Goal: Entertainment & Leisure: Consume media (video, audio)

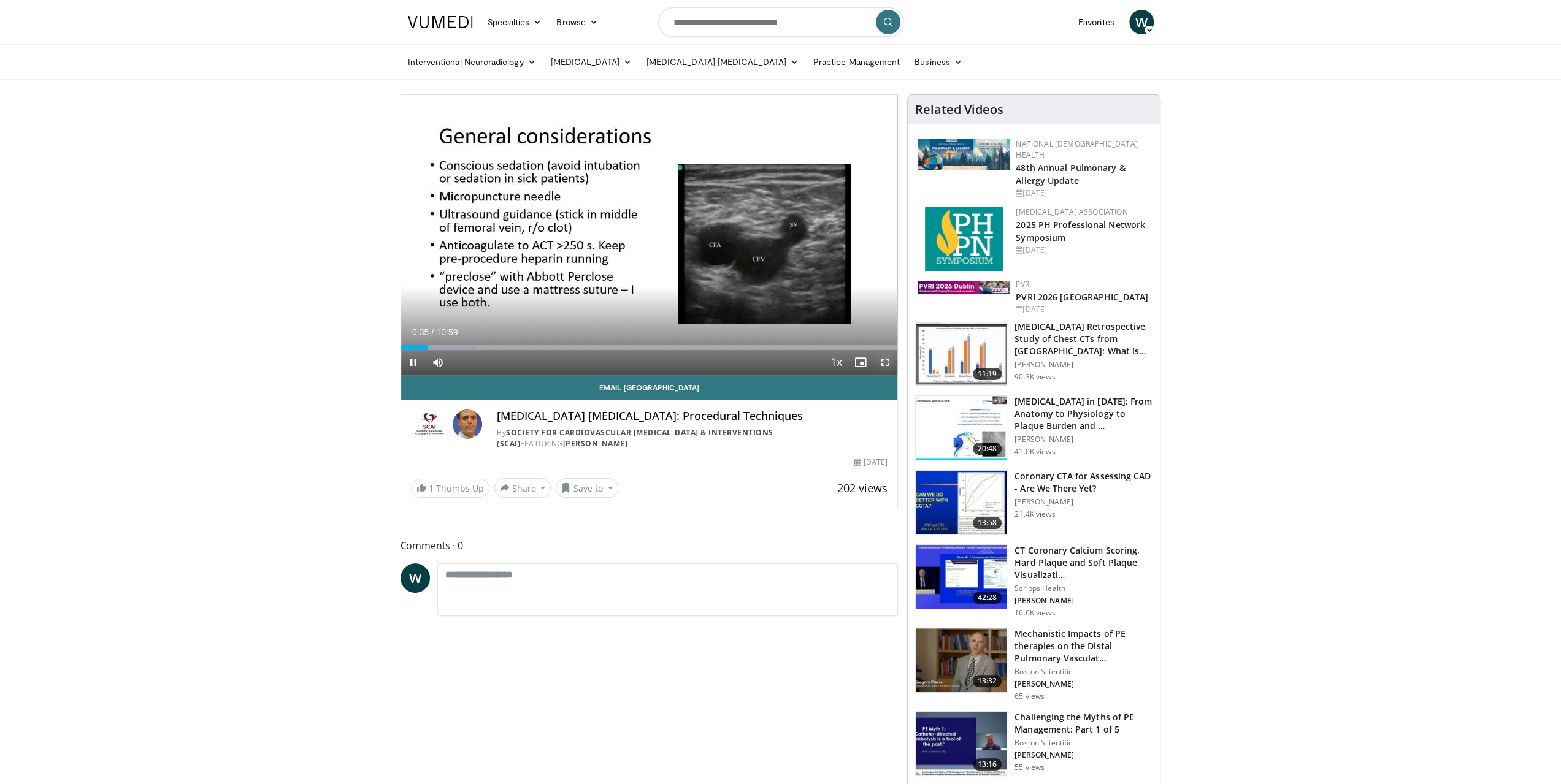
click at [885, 360] on span "Video Player" at bounding box center [885, 362] width 24 height 24
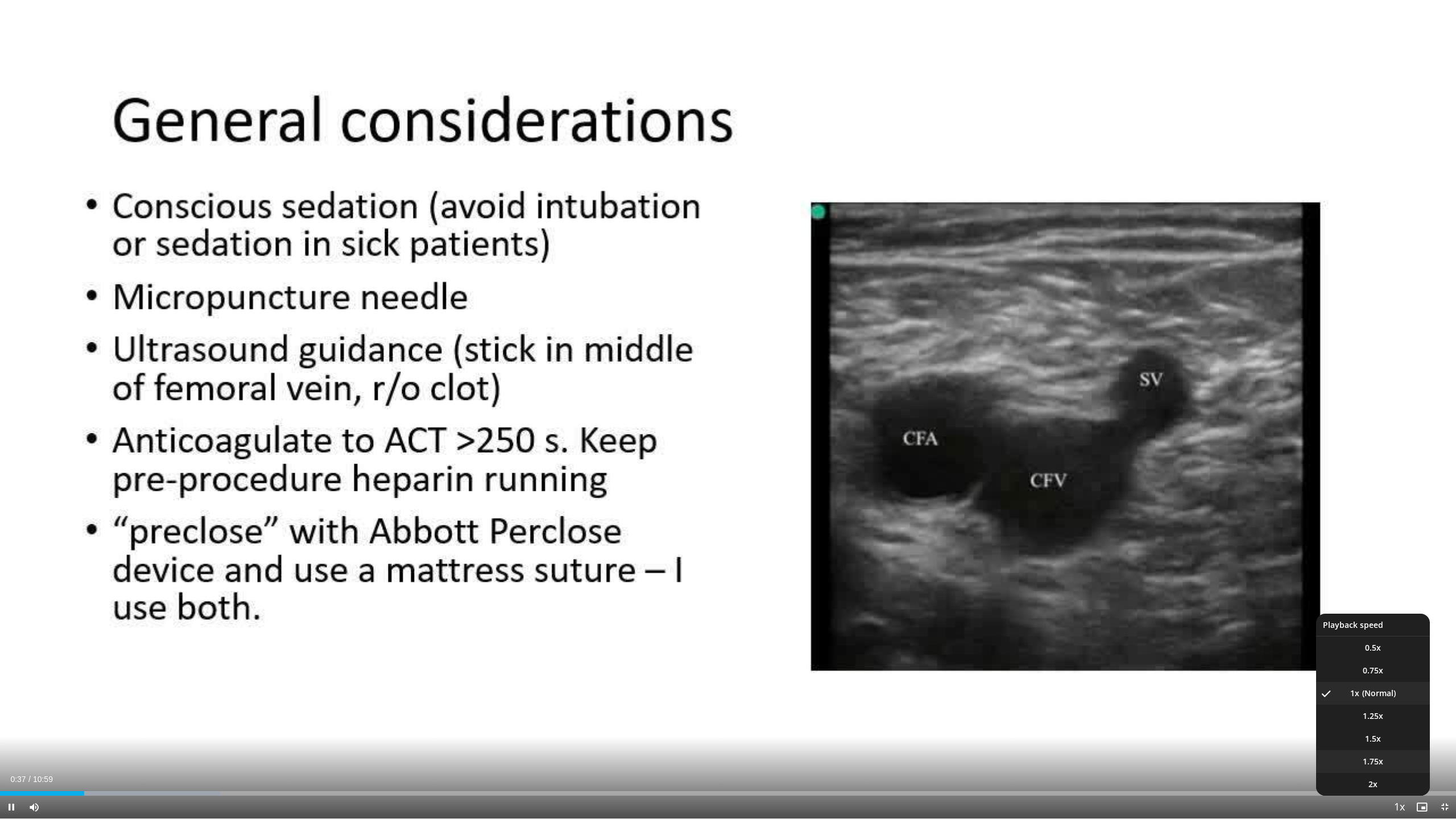
click at [1394, 727] on li "1.75x" at bounding box center [1372, 761] width 114 height 22
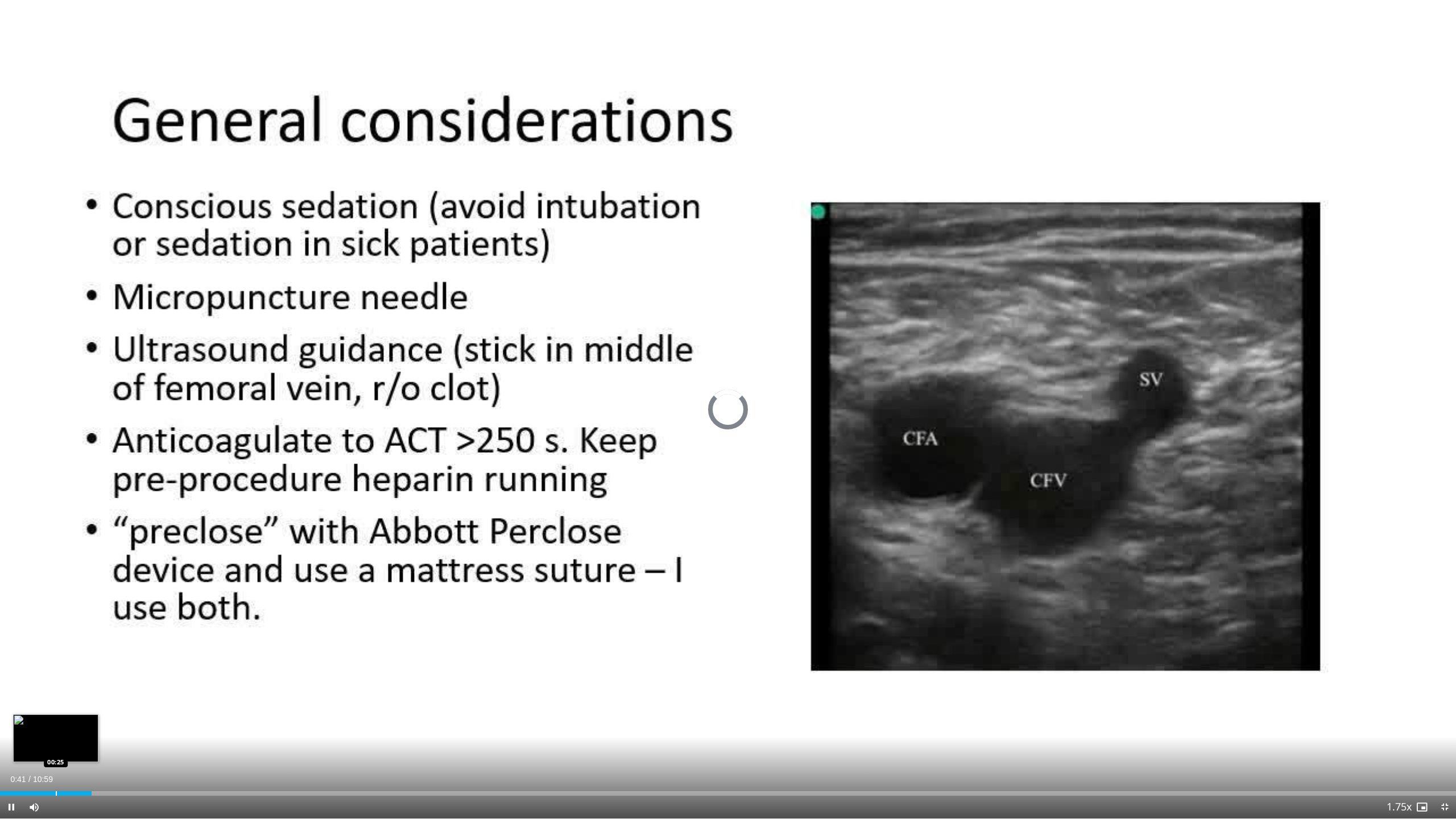
click at [57, 727] on div "00:41" at bounding box center [46, 793] width 92 height 4
click at [1443, 727] on span "Video Player" at bounding box center [1444, 807] width 22 height 22
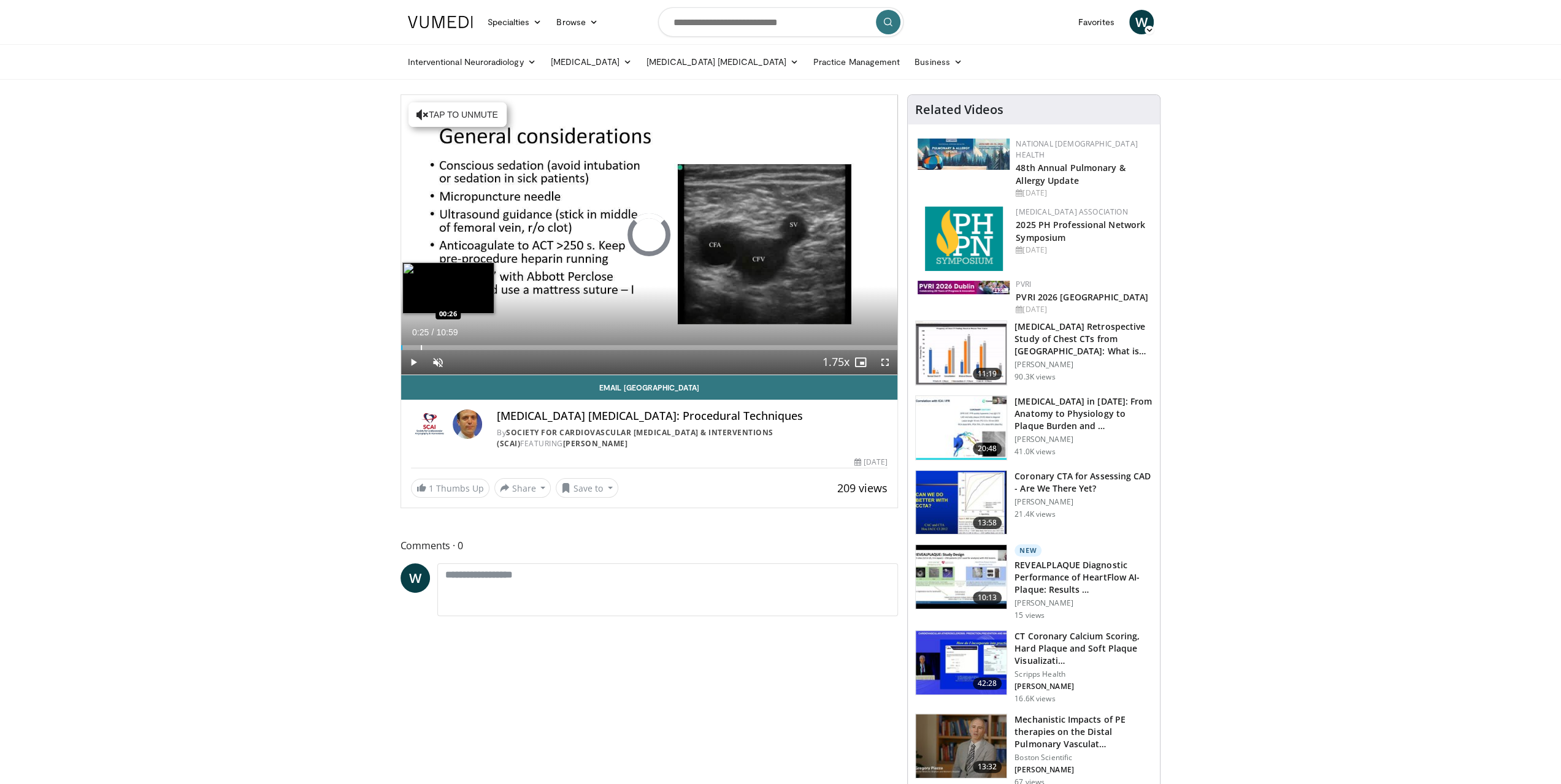
click at [419, 348] on div "Loaded : 0.00% 00:01 00:26" at bounding box center [649, 347] width 497 height 5
click at [438, 358] on span "Video Player" at bounding box center [438, 362] width 24 height 24
click at [889, 363] on span "Video Player" at bounding box center [885, 362] width 24 height 24
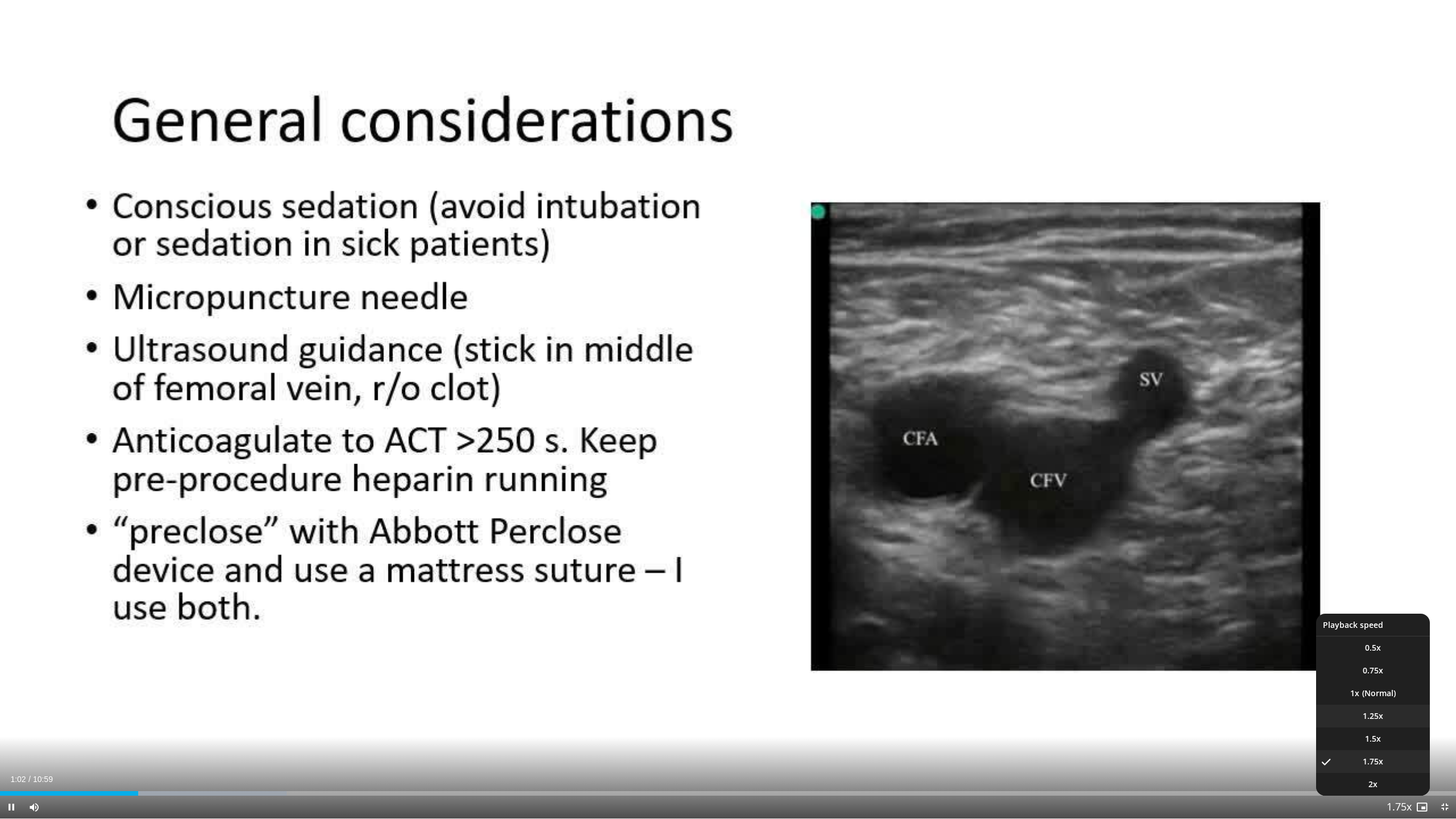
click at [1384, 724] on li "1.25x" at bounding box center [1372, 716] width 114 height 22
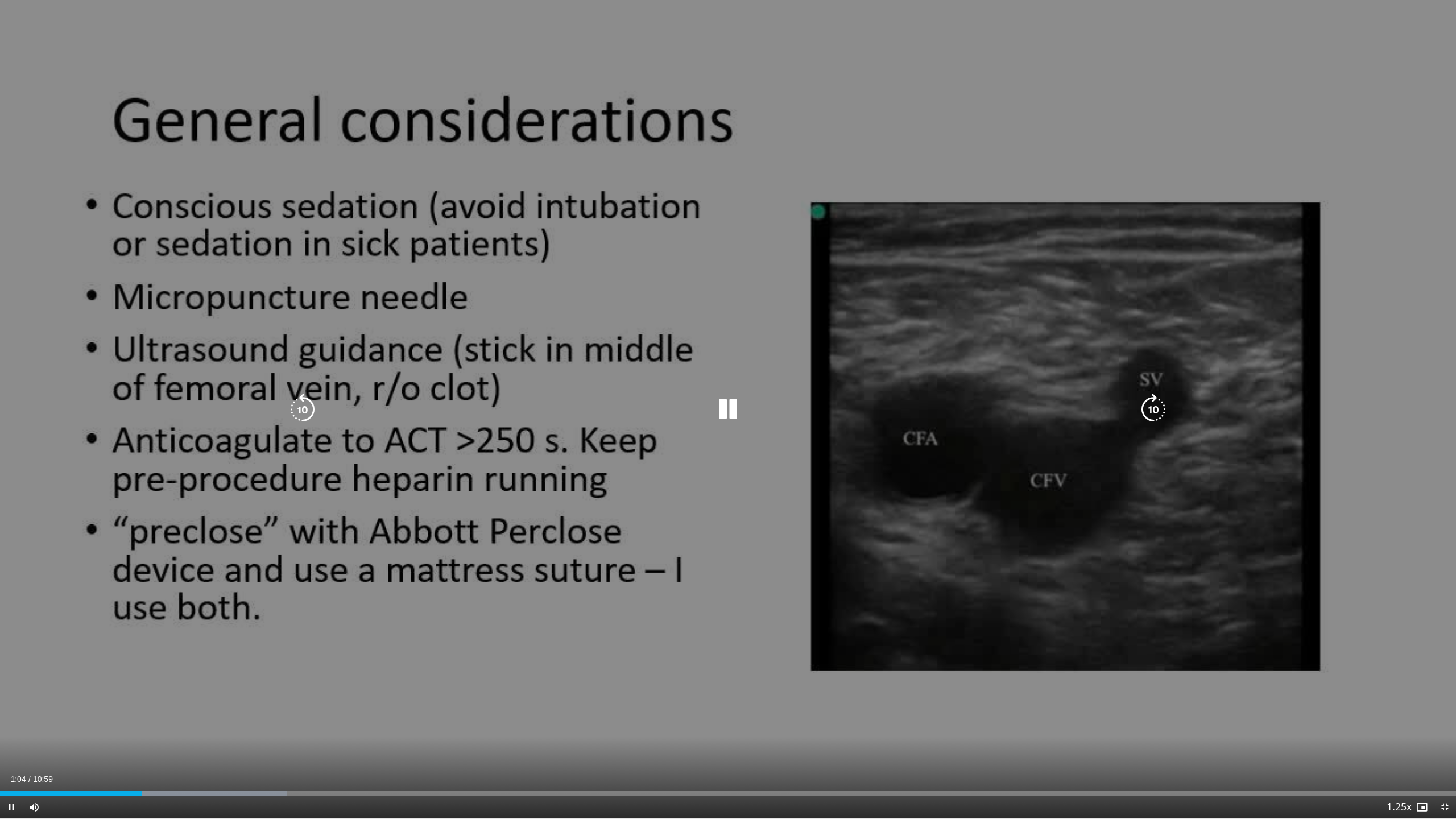
click at [1334, 502] on div "10 seconds Tap to unmute" at bounding box center [728, 409] width 1456 height 818
click at [1335, 502] on div "10 seconds Tap to unmute" at bounding box center [728, 409] width 1456 height 818
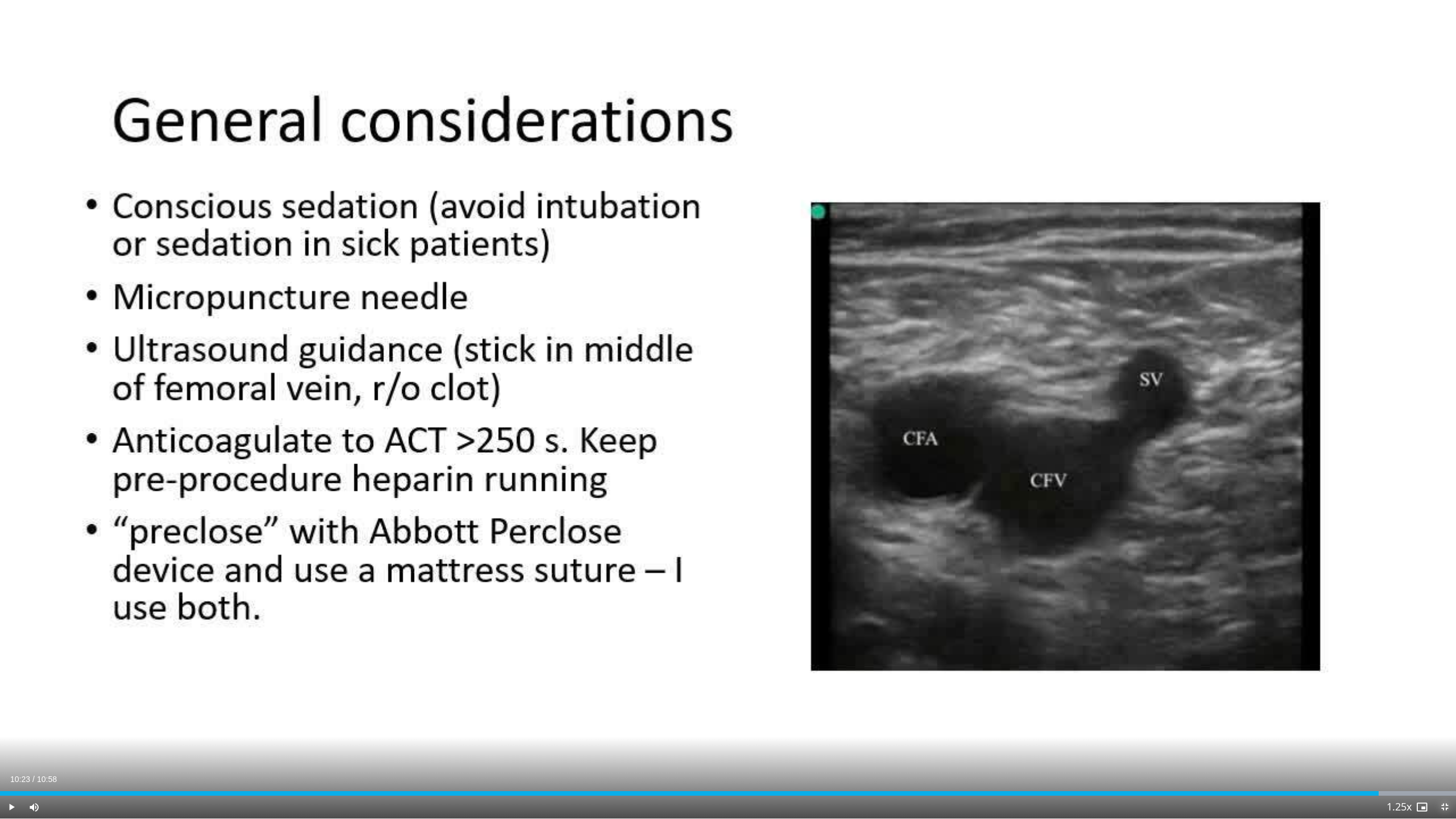
drag, startPoint x: 1446, startPoint y: 807, endPoint x: 1408, endPoint y: 697, distance: 116.4
click at [1443, 727] on span "Video Player" at bounding box center [1444, 807] width 22 height 22
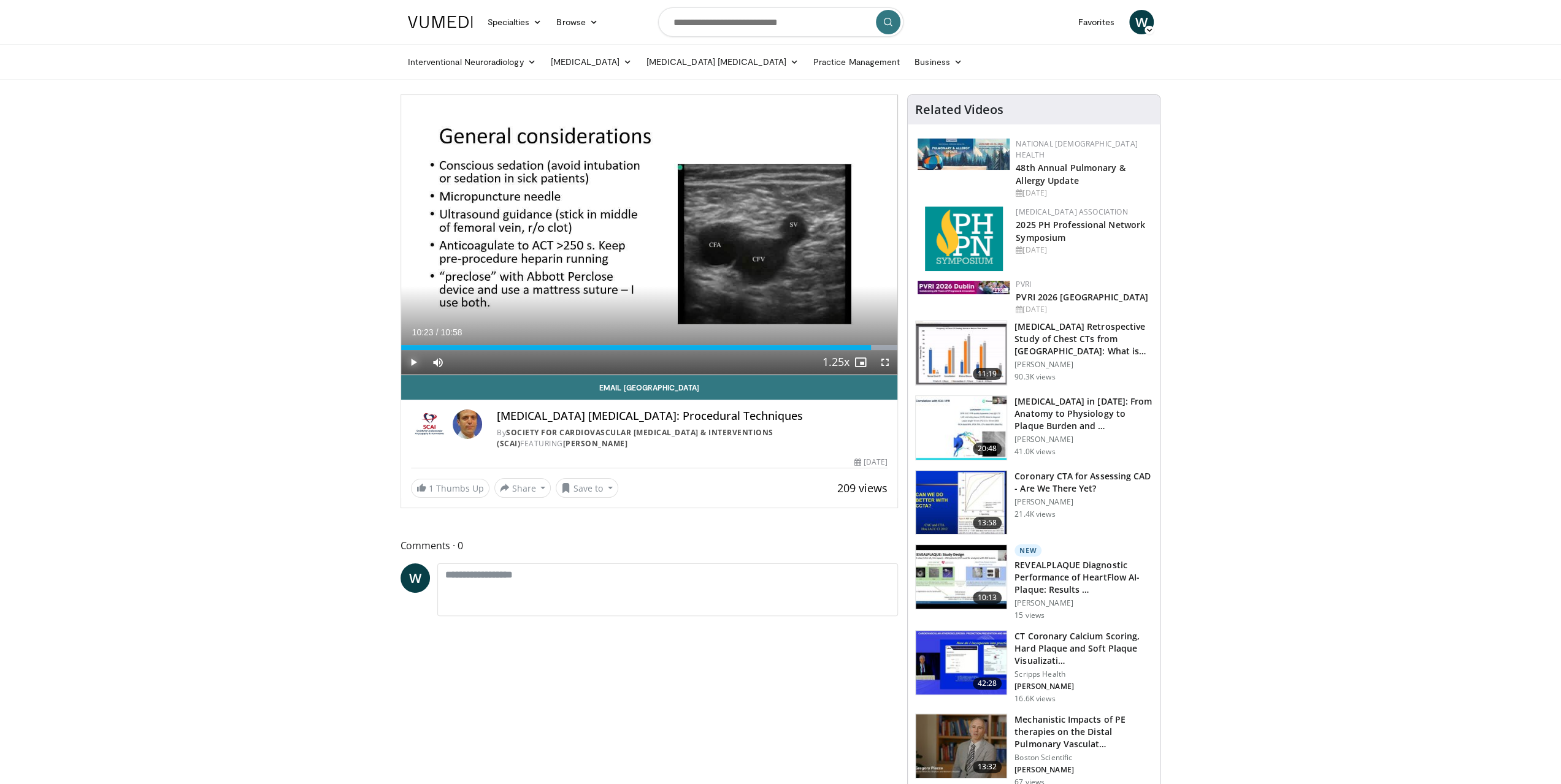
click at [413, 362] on span "Video Player" at bounding box center [413, 362] width 24 height 24
click at [887, 364] on span "Video Player" at bounding box center [885, 362] width 24 height 24
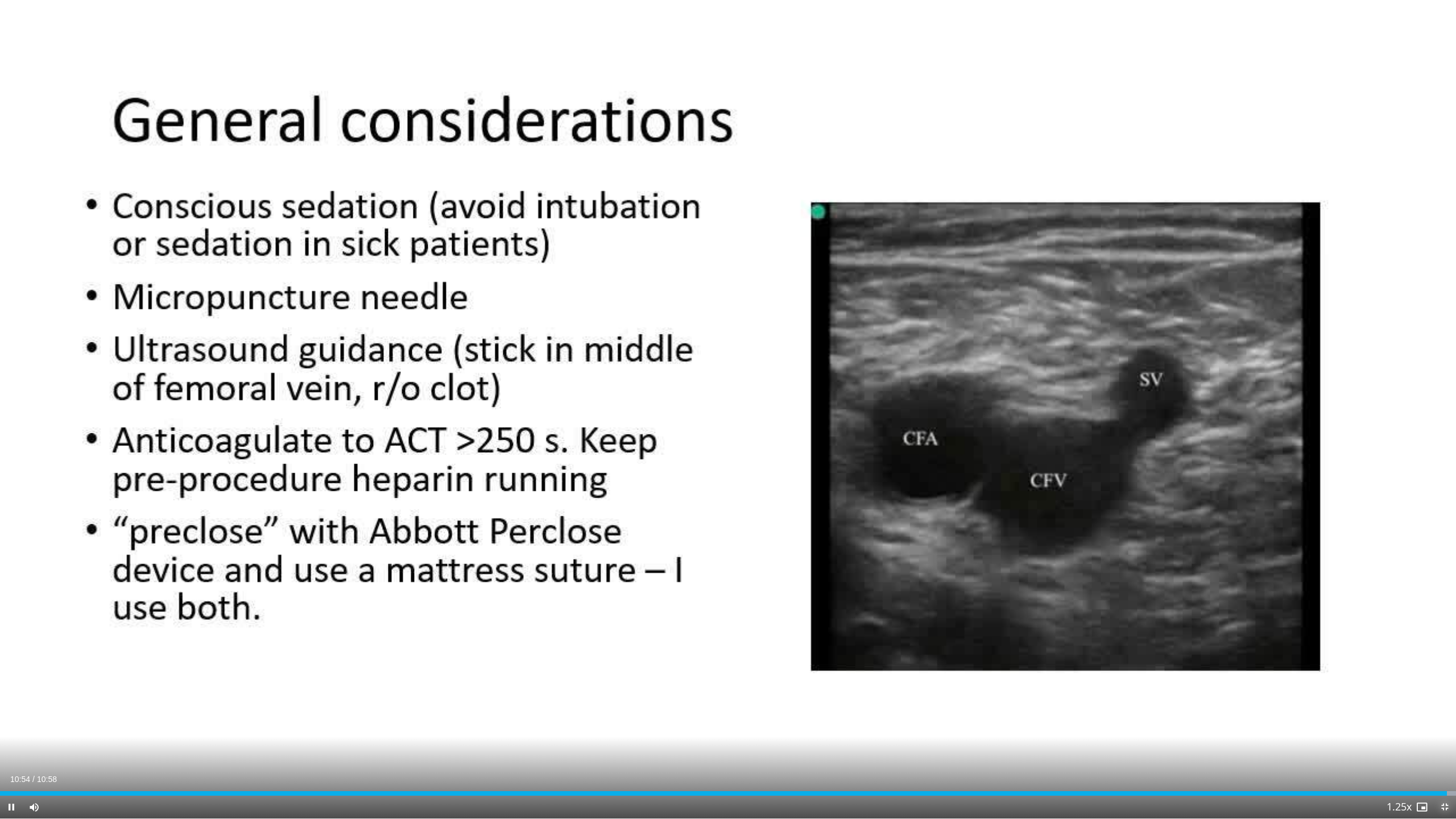
click at [1446, 727] on span "Video Player" at bounding box center [1444, 807] width 22 height 22
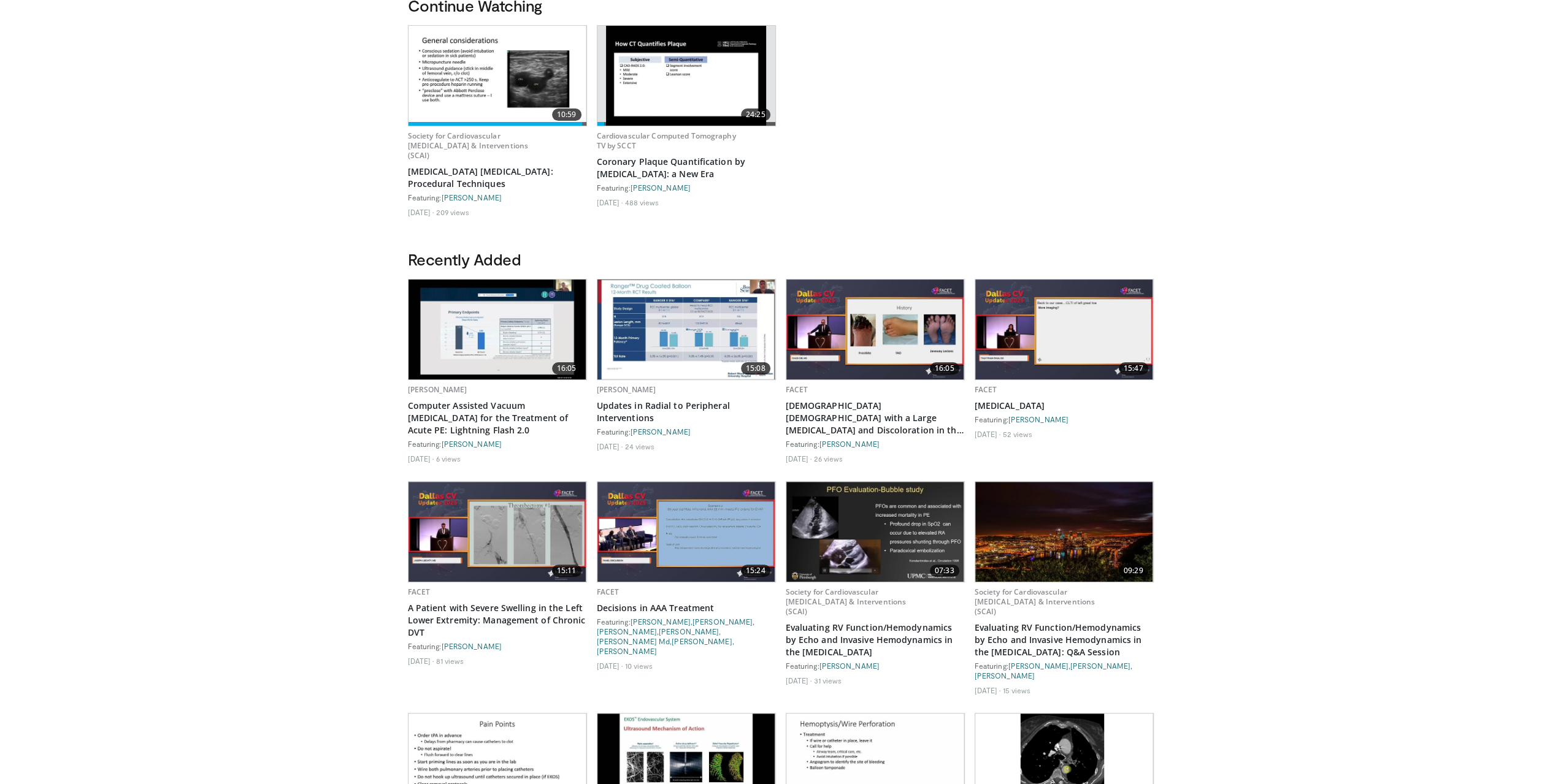
scroll to position [245, 0]
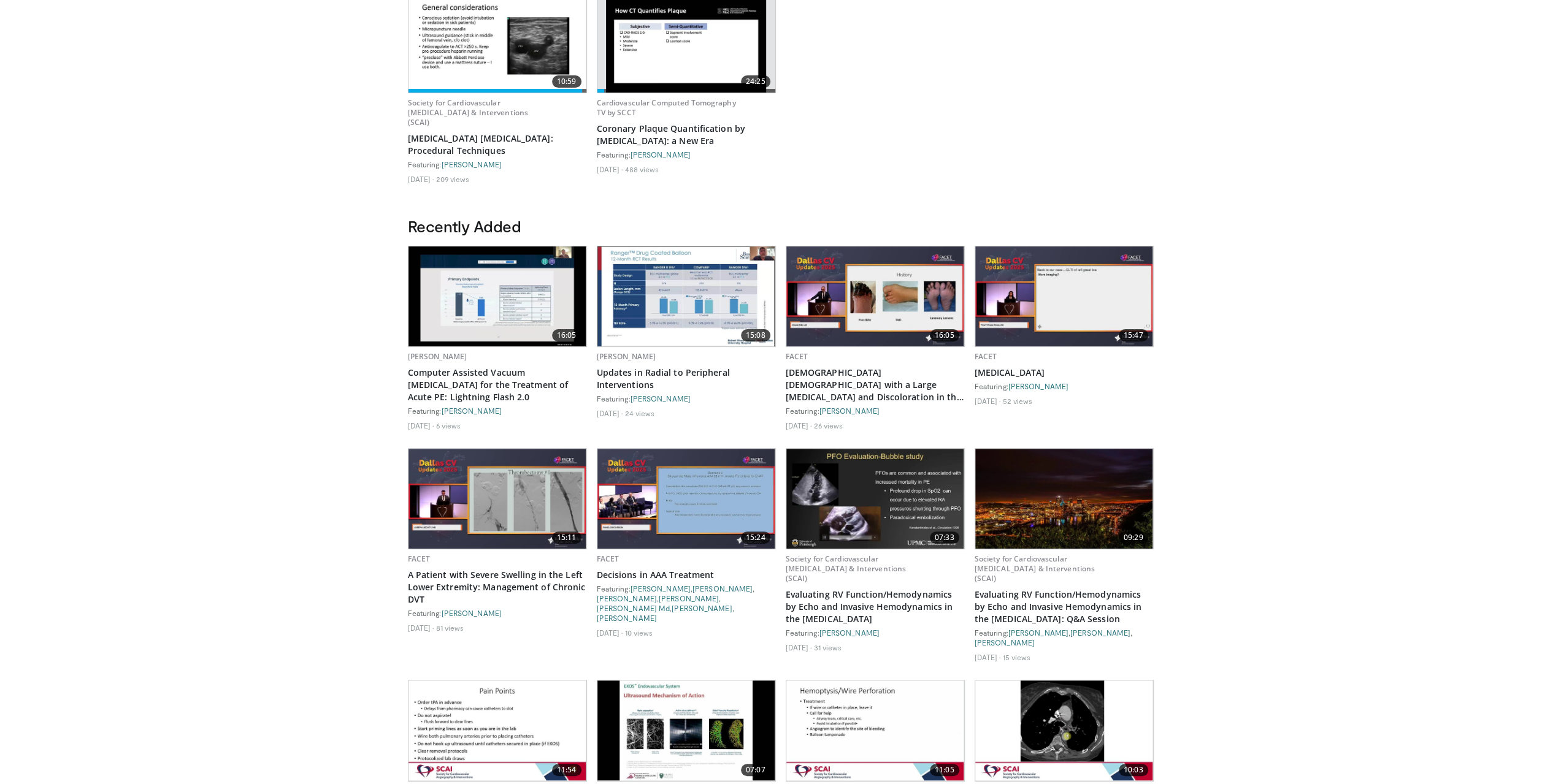
click at [493, 288] on img at bounding box center [497, 296] width 178 height 100
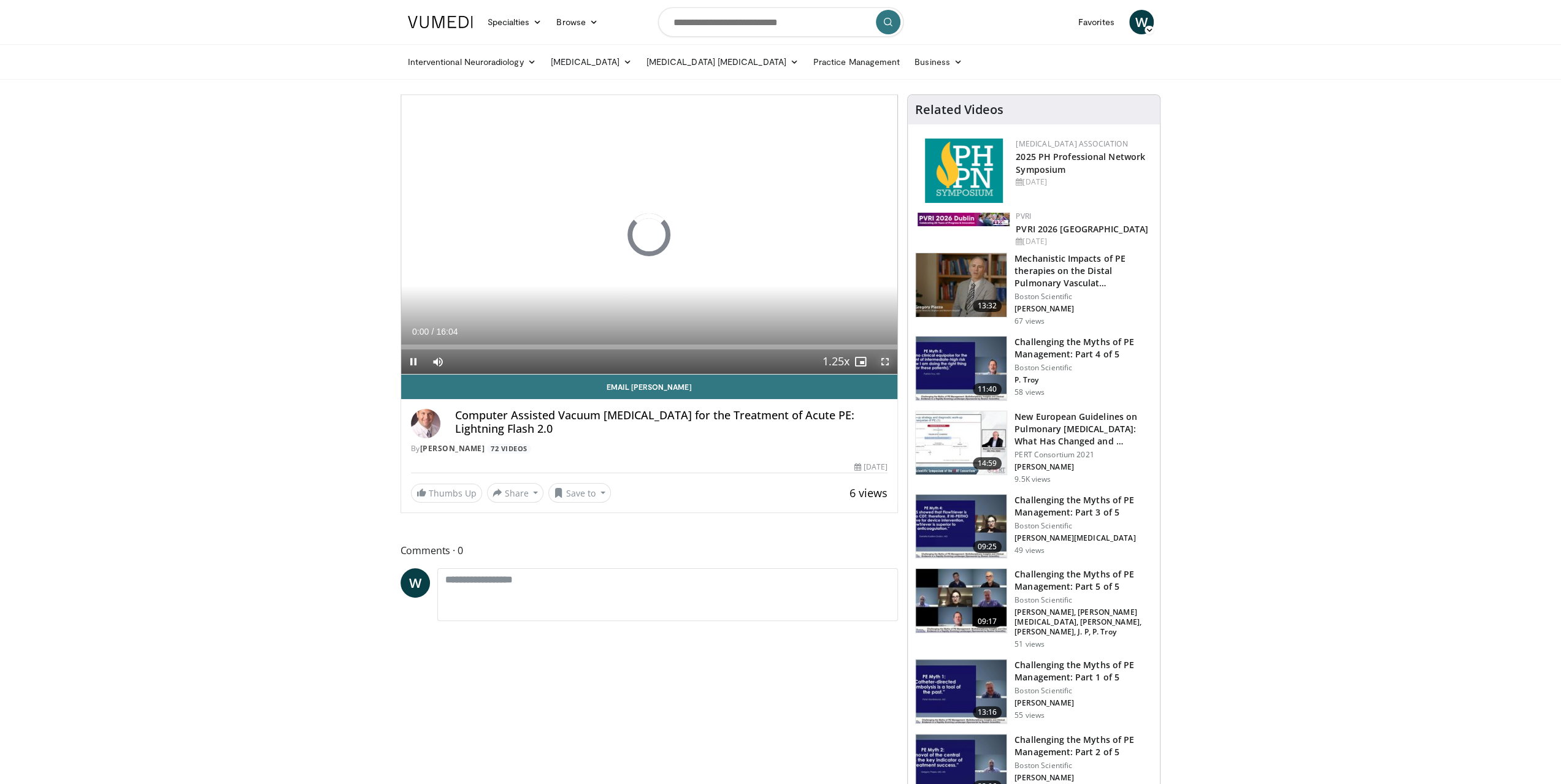
click at [887, 361] on span "Video Player" at bounding box center [885, 362] width 24 height 24
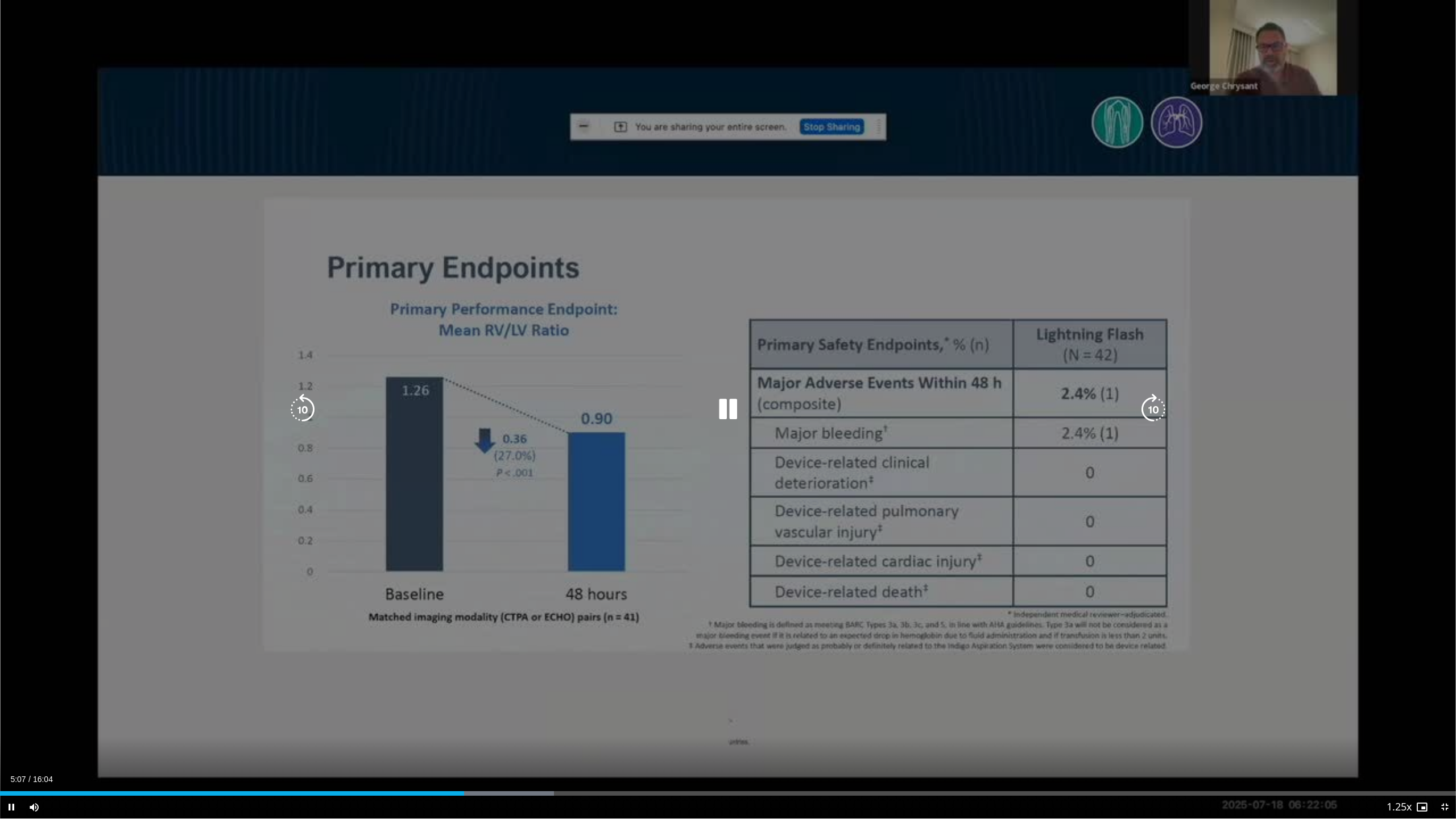
click at [736, 405] on icon "Video Player" at bounding box center [728, 410] width 32 height 32
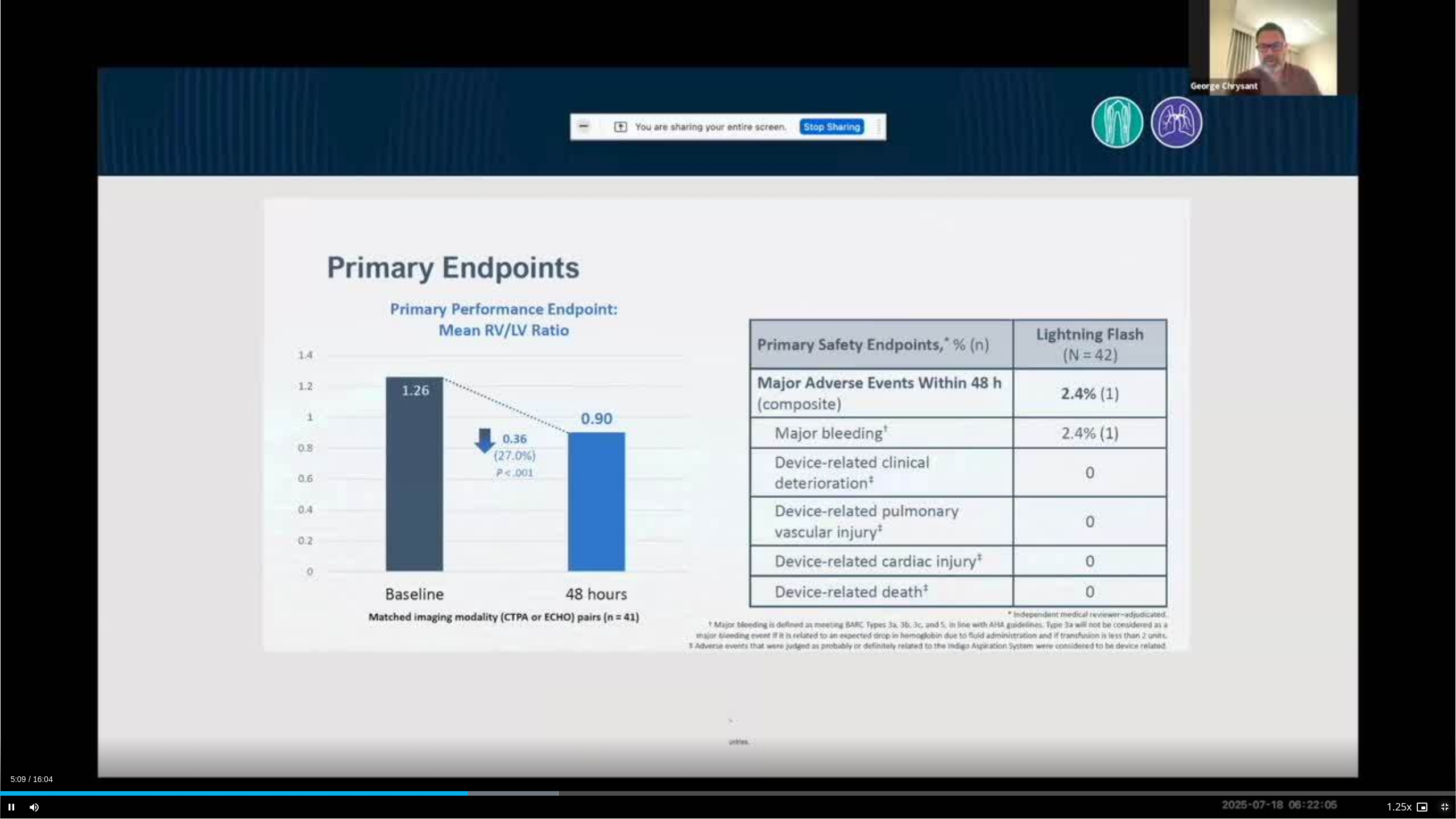
click at [1448, 727] on span "Video Player" at bounding box center [1444, 807] width 22 height 22
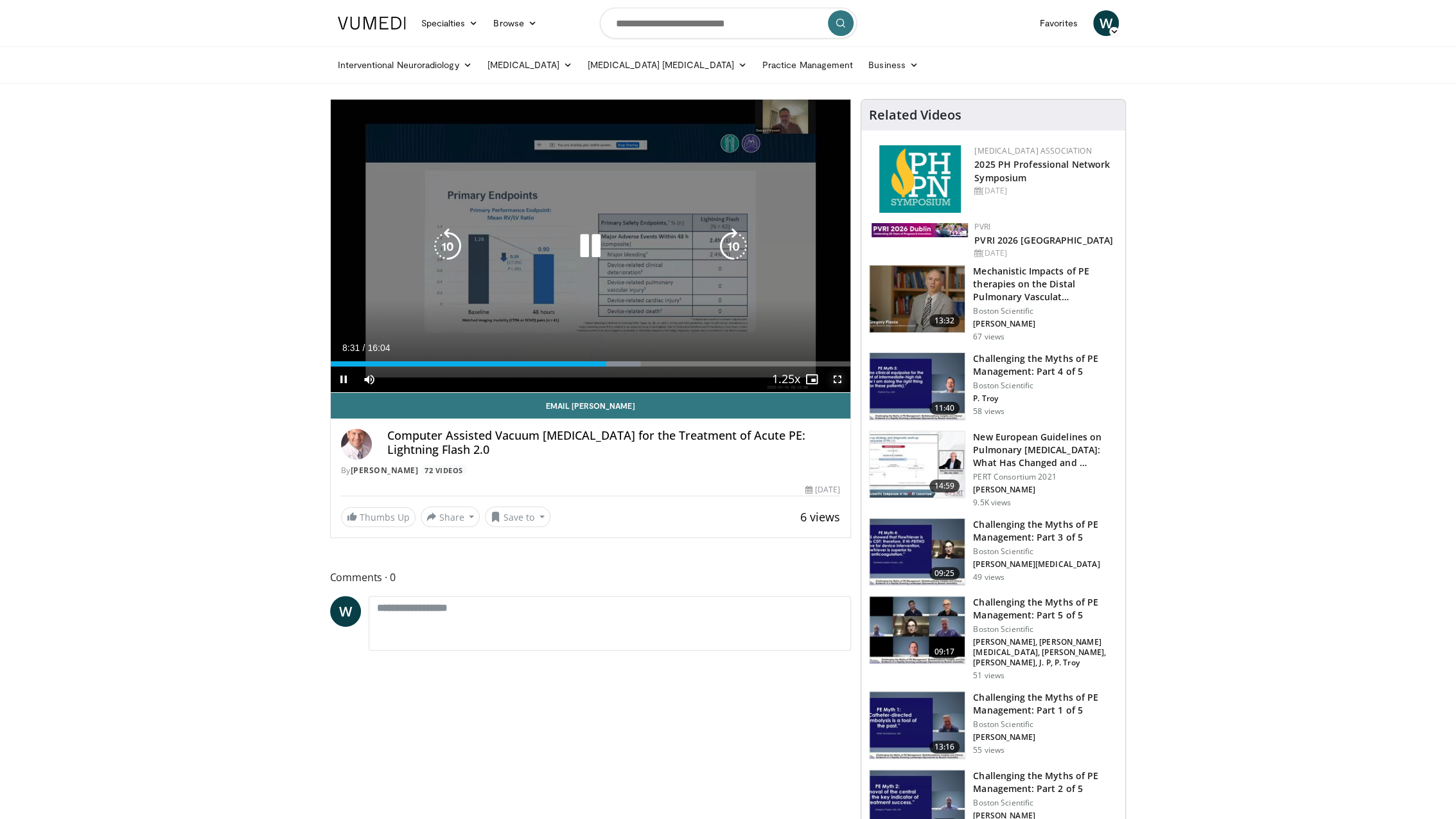
drag, startPoint x: 837, startPoint y: 378, endPoint x: 720, endPoint y: 522, distance: 185.5
click at [837, 378] on span "Video Player" at bounding box center [837, 379] width 25 height 25
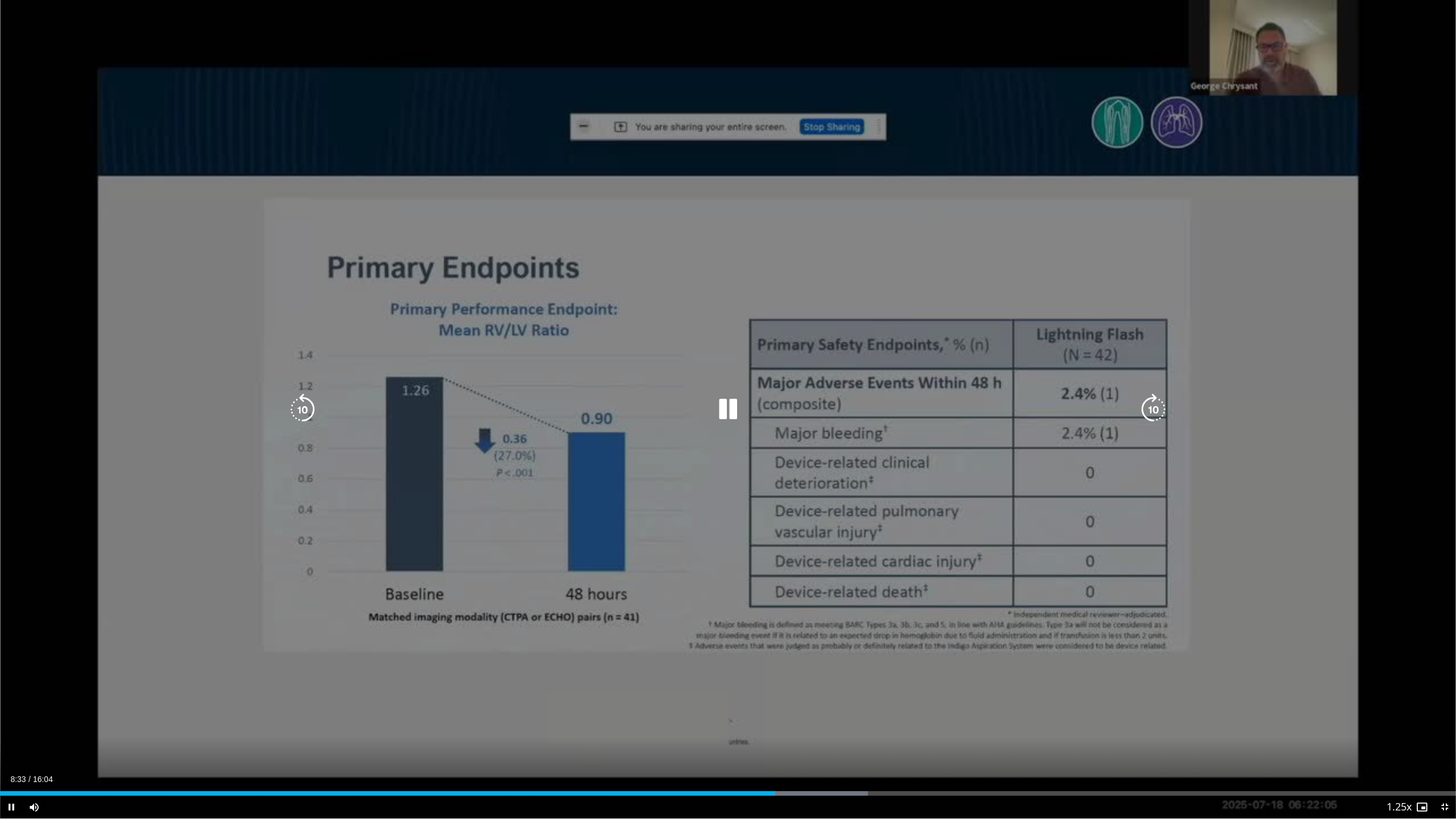
click at [934, 53] on div "10 seconds Tap to unmute" at bounding box center [728, 409] width 1456 height 818
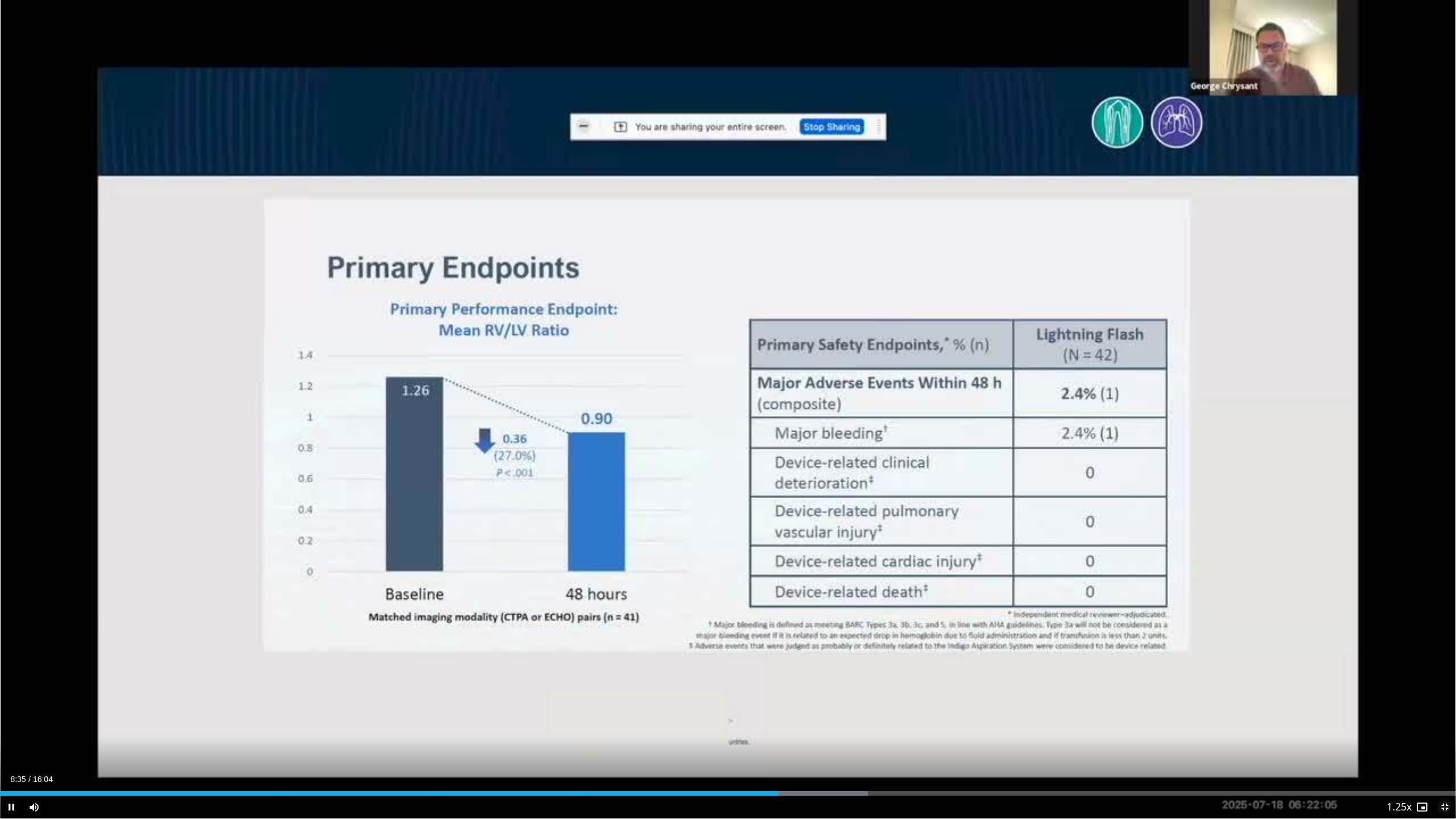
click at [1447, 727] on span "Video Player" at bounding box center [1444, 807] width 22 height 22
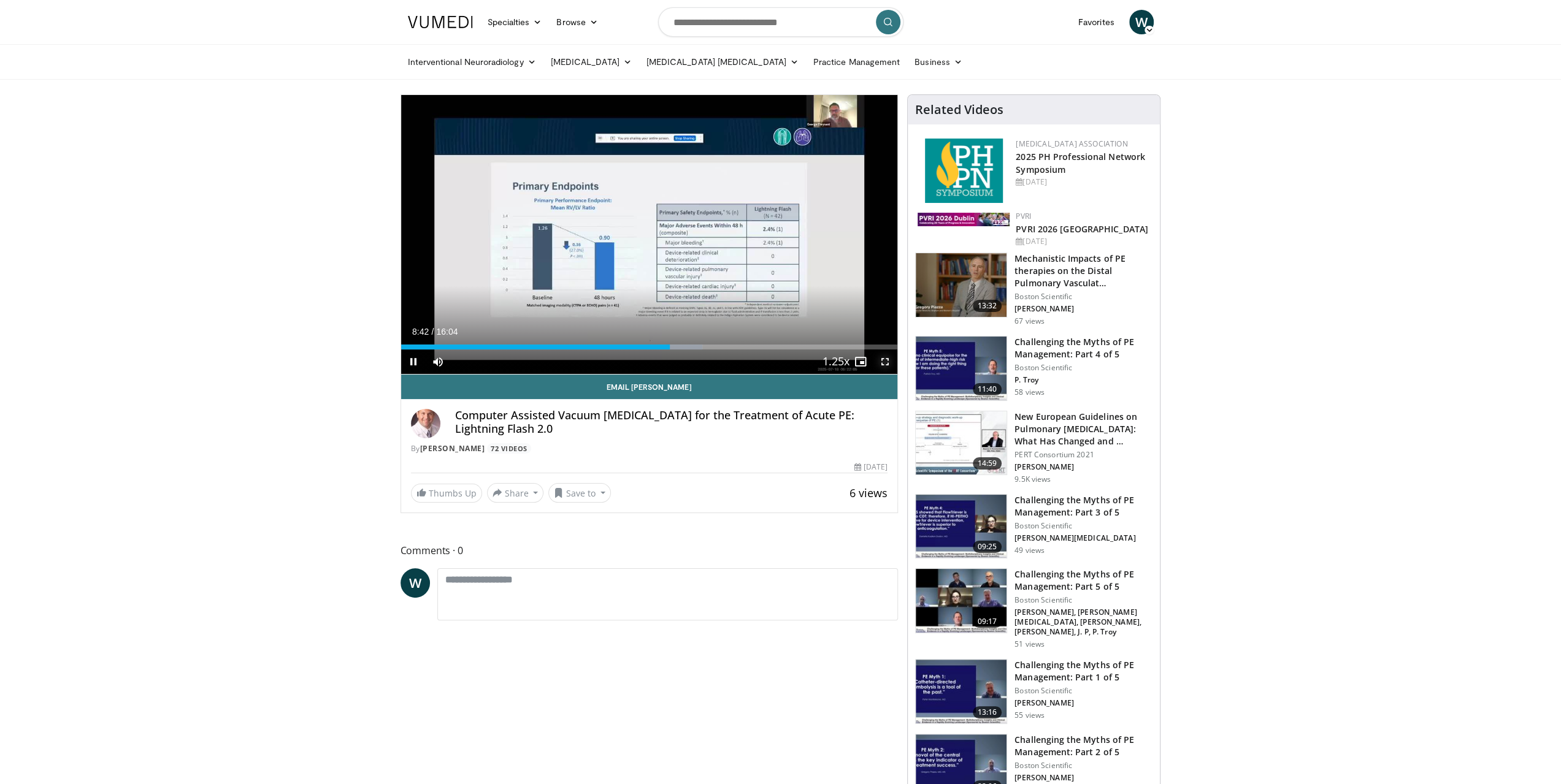
click at [885, 359] on span "Video Player" at bounding box center [885, 362] width 24 height 24
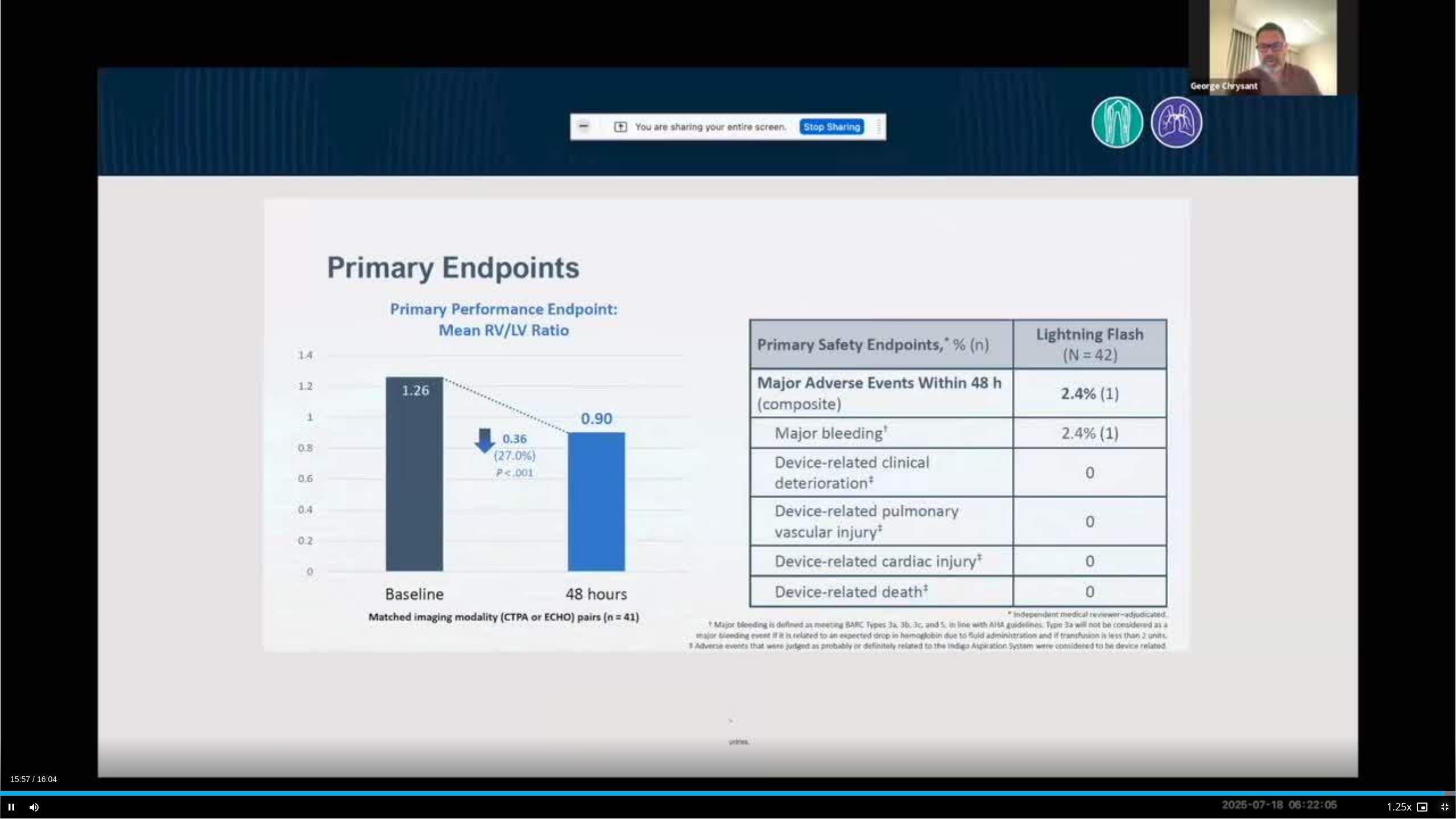
click at [1446, 727] on span "Video Player" at bounding box center [1444, 807] width 22 height 22
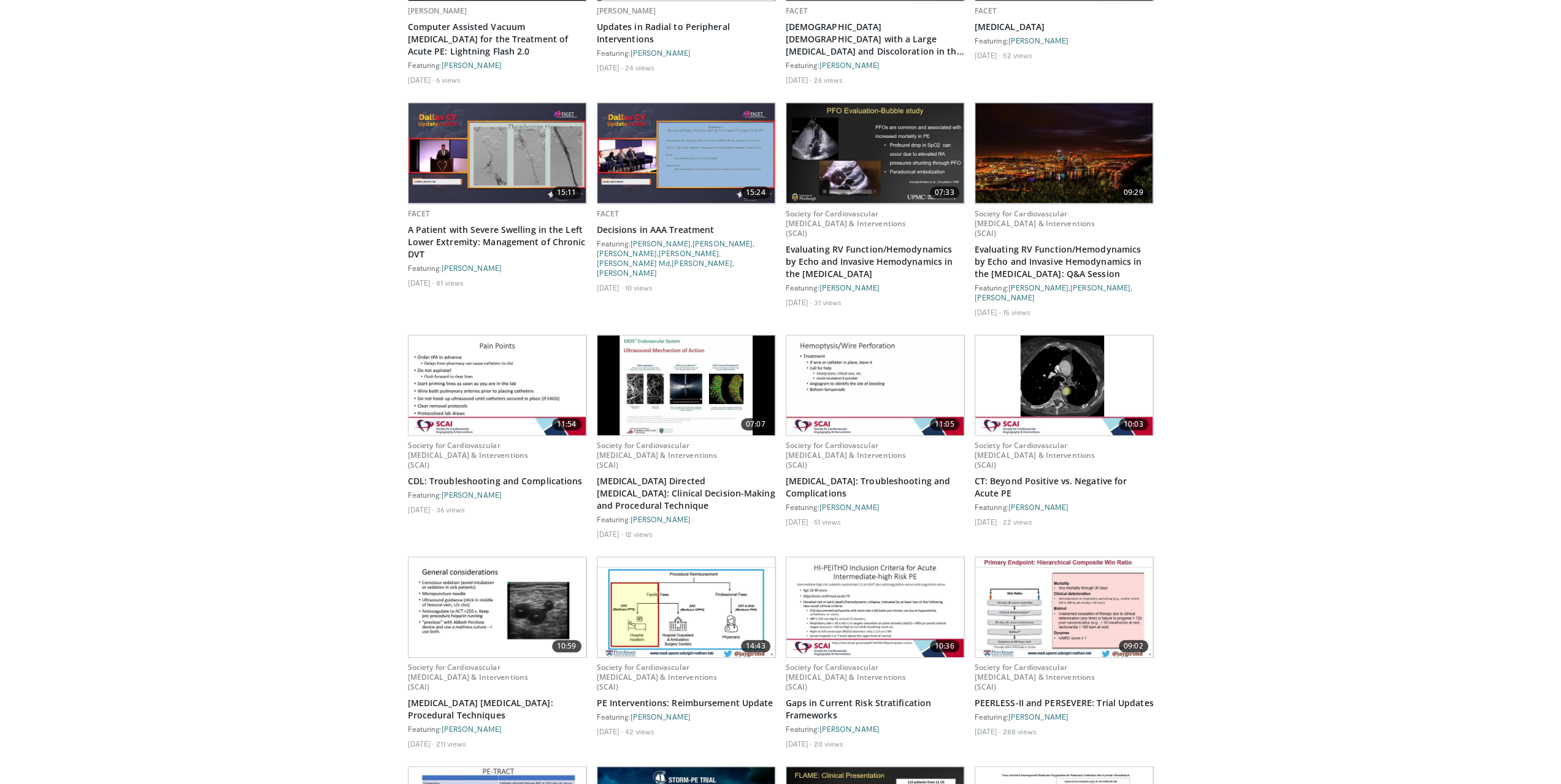
scroll to position [797, 0]
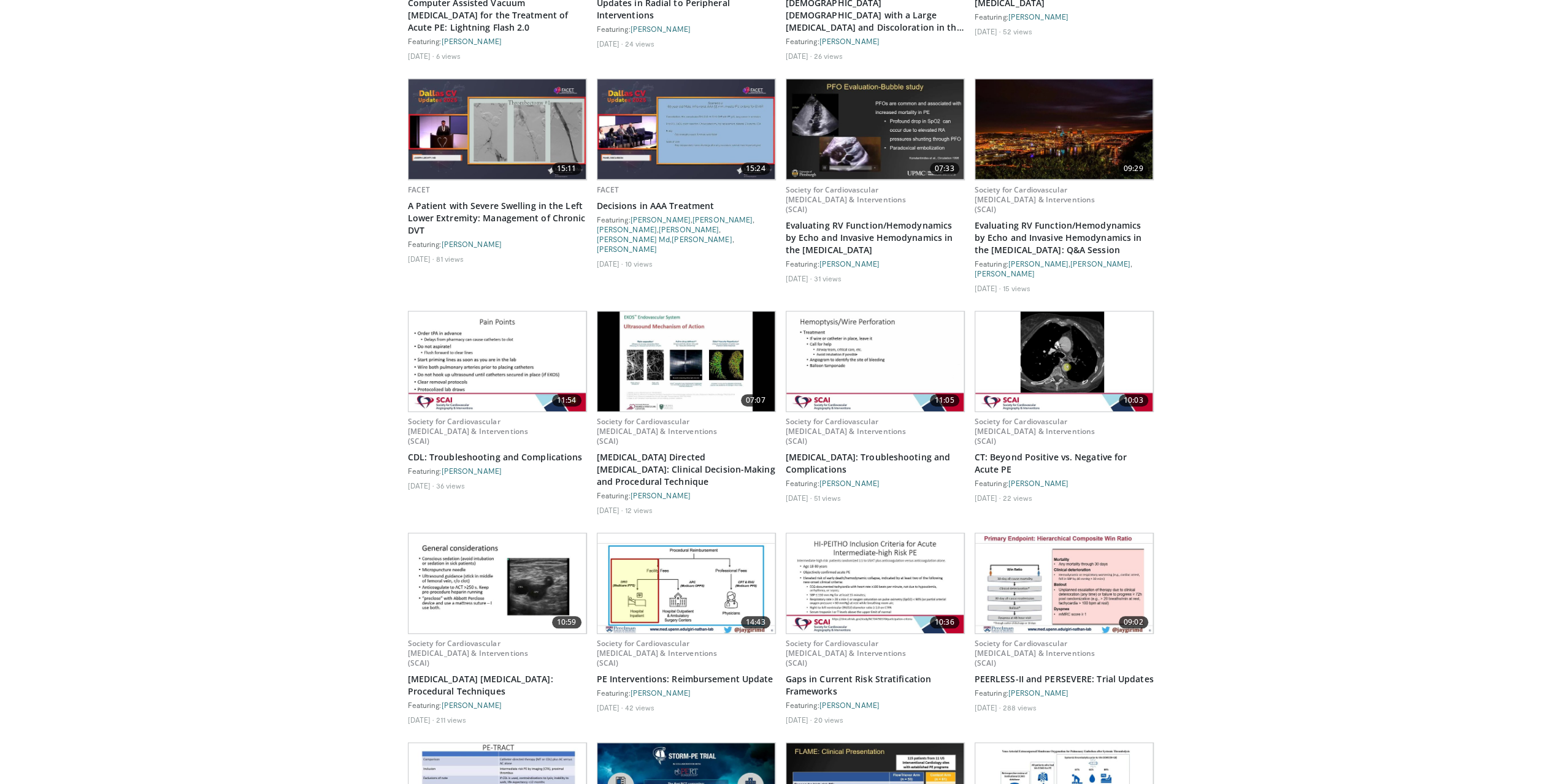
click at [672, 312] on img at bounding box center [686, 362] width 178 height 100
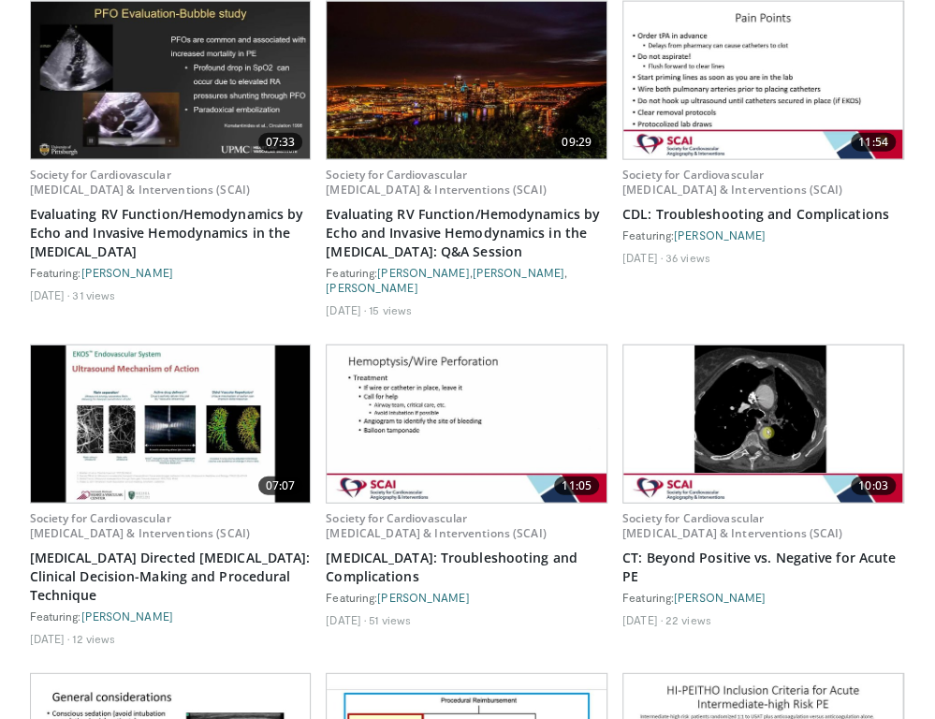
scroll to position [1562, 0]
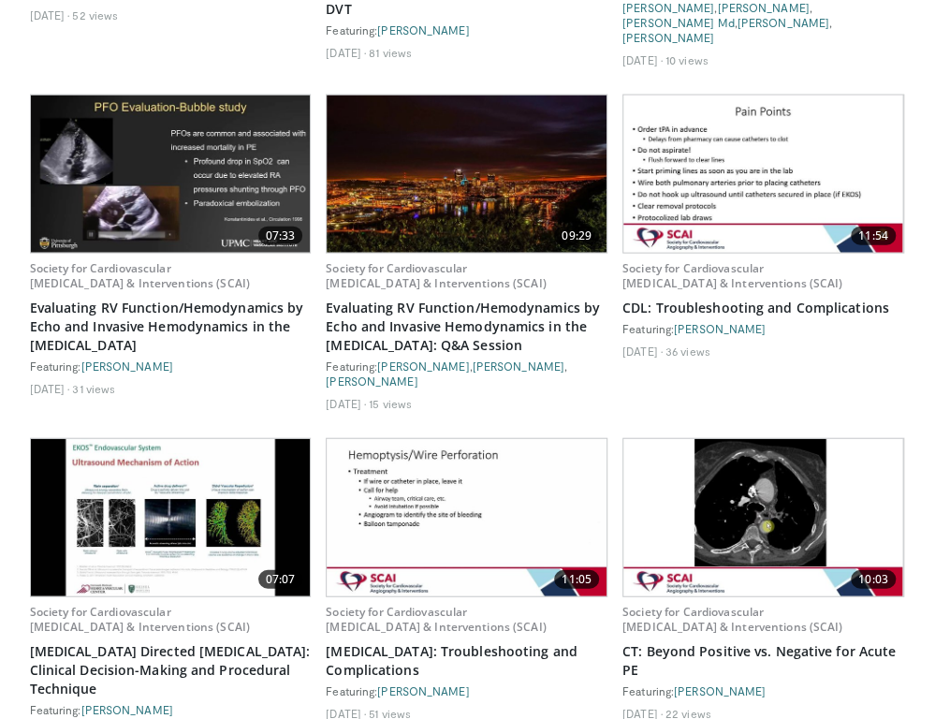
click at [758, 129] on img at bounding box center [762, 173] width 279 height 157
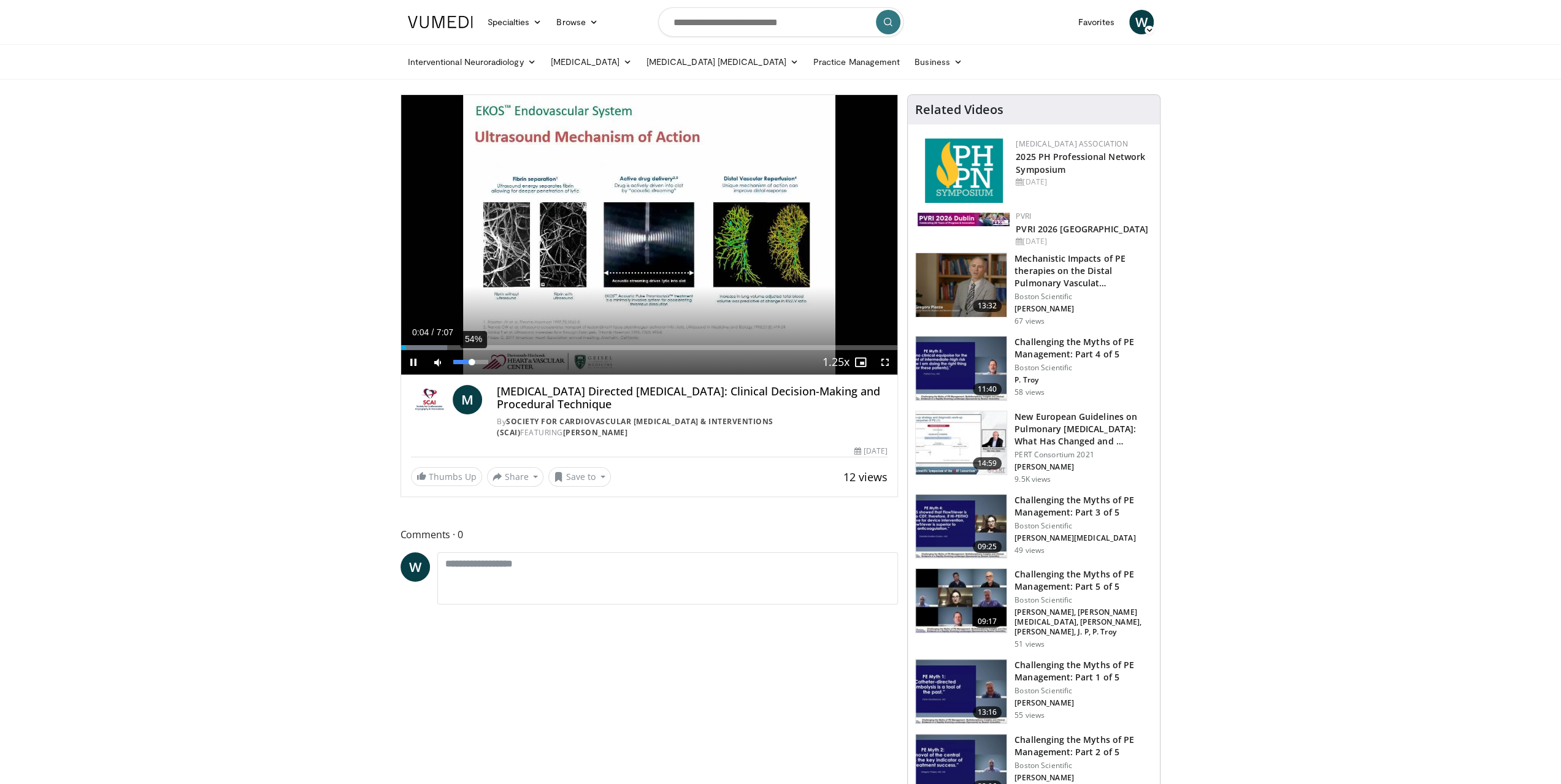
click at [472, 361] on div "54%" at bounding box center [471, 362] width 35 height 5
click at [890, 358] on span "Video Player" at bounding box center [885, 362] width 24 height 24
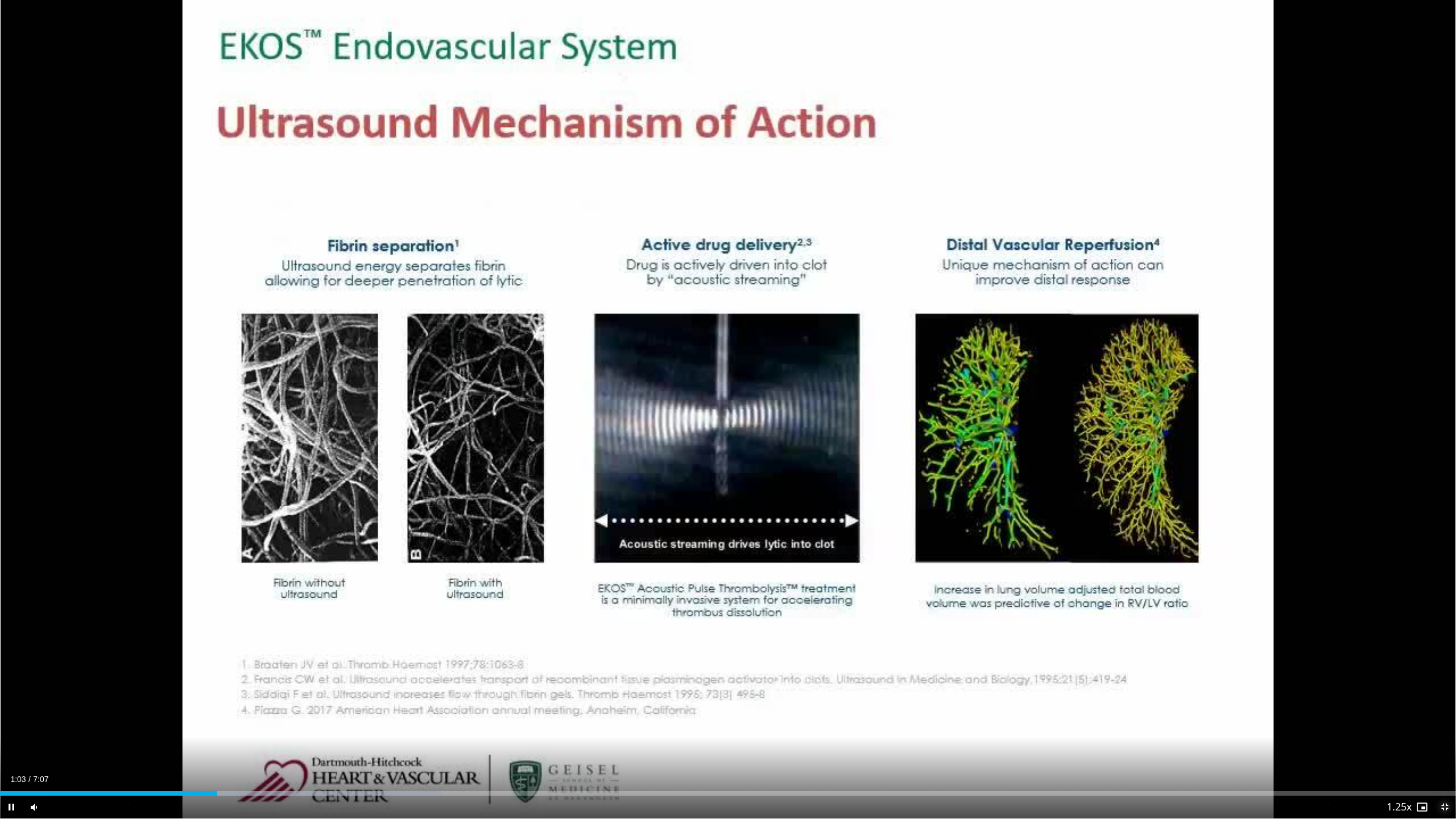
click at [1444, 727] on span "Video Player" at bounding box center [1444, 807] width 22 height 22
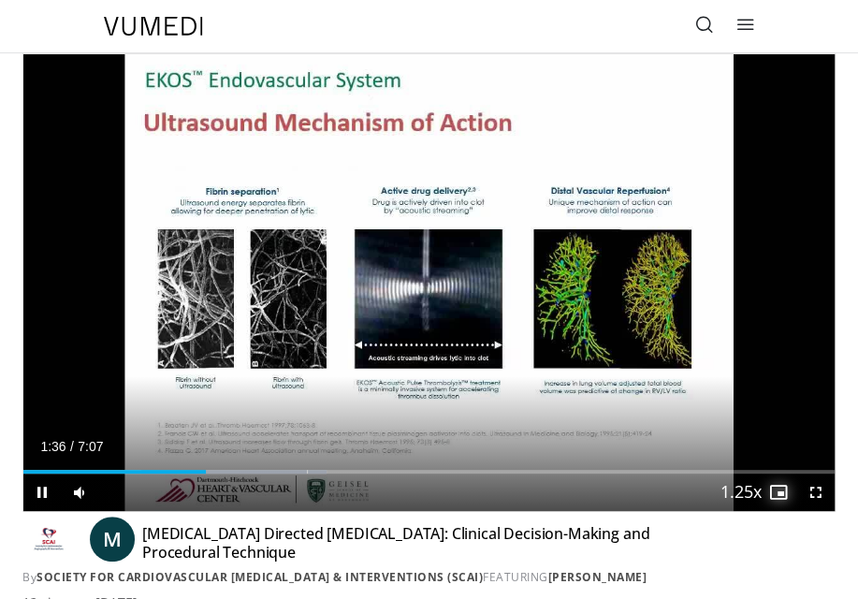
click at [779, 492] on span "Video Player" at bounding box center [778, 492] width 37 height 37
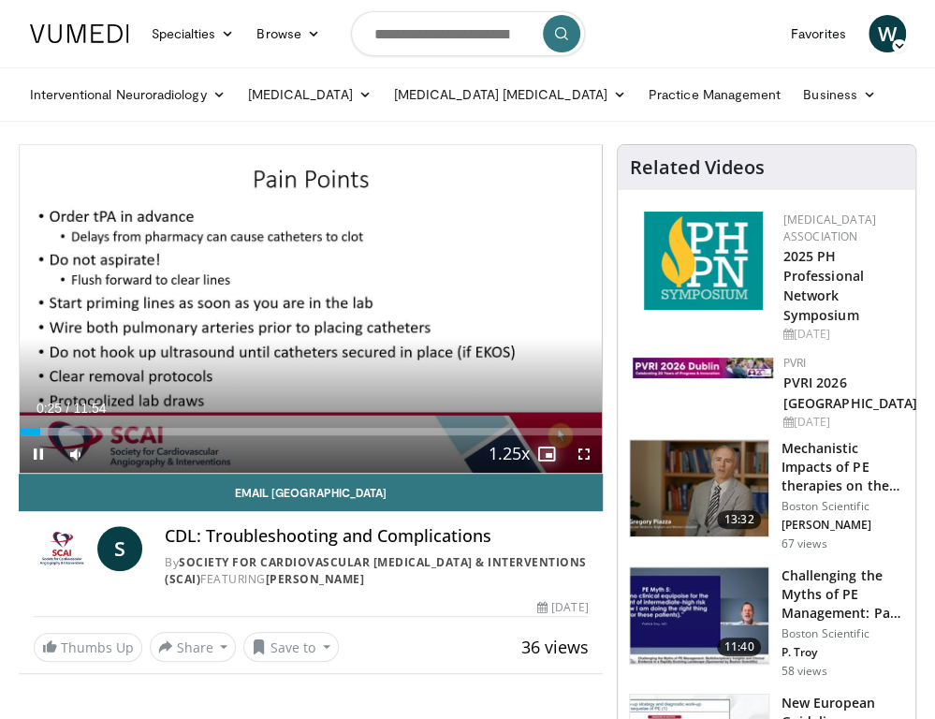
click at [550, 454] on span "Video Player" at bounding box center [545, 453] width 37 height 37
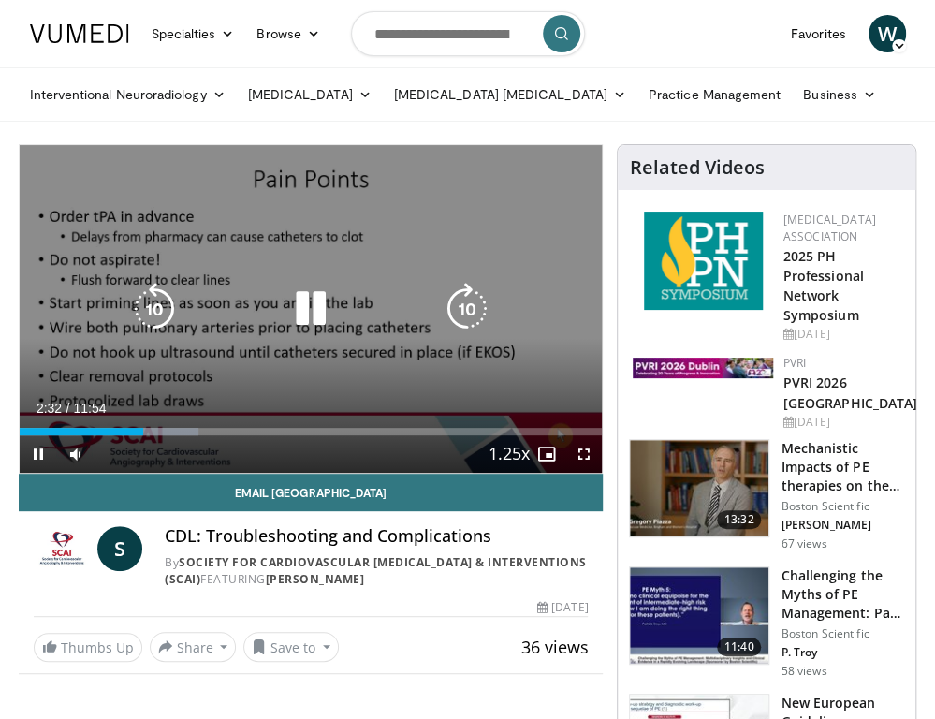
click at [320, 306] on icon "Video Player" at bounding box center [311, 309] width 52 height 52
